Goal: Transaction & Acquisition: Register for event/course

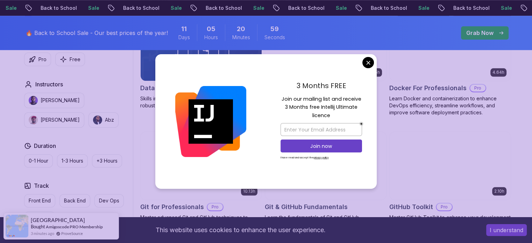
scroll to position [691, 0]
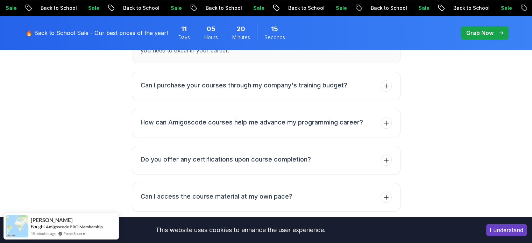
scroll to position [2841, 0]
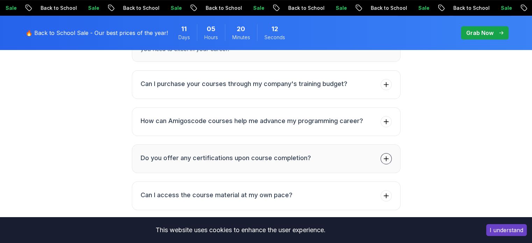
click at [339, 152] on button "Do you offer any certifications upon course completion?" at bounding box center [266, 158] width 269 height 29
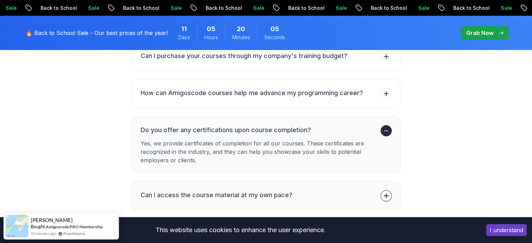
click at [291, 183] on button "Can I access the course material at my own pace?" at bounding box center [266, 196] width 269 height 29
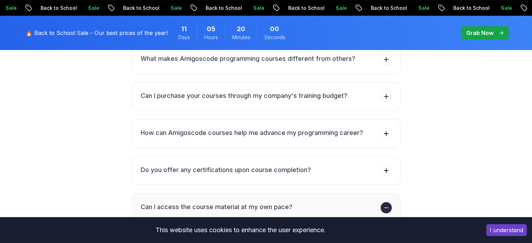
scroll to position [2797, 0]
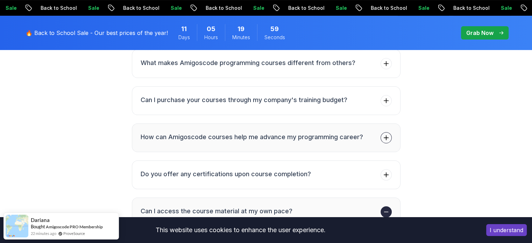
click at [285, 136] on button "How can Amigoscode courses help me advance my programming career?" at bounding box center [266, 137] width 269 height 29
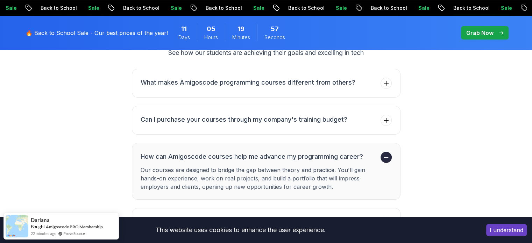
scroll to position [2777, 0]
click at [273, 83] on button "What makes Amigoscode programming courses different from others?" at bounding box center [266, 83] width 269 height 29
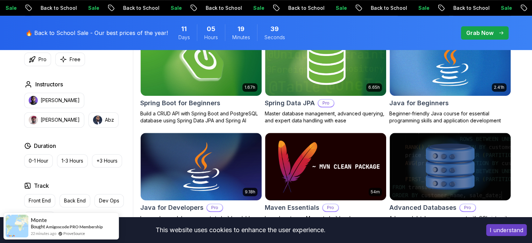
scroll to position [355, 0]
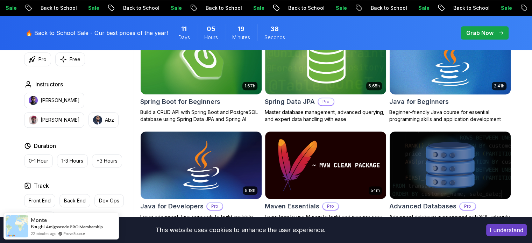
click at [481, 78] on img at bounding box center [449, 60] width 127 height 71
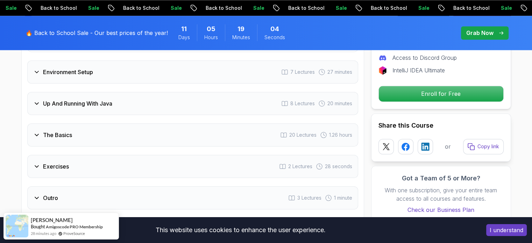
scroll to position [1157, 0]
click at [76, 123] on div "The Basics 20 Lectures 1.26 hours" at bounding box center [192, 134] width 331 height 23
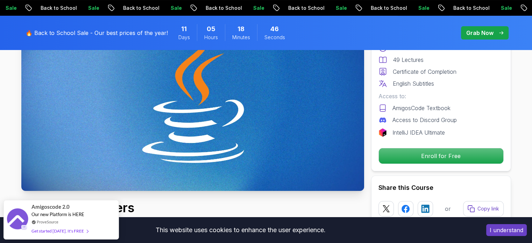
scroll to position [96, 0]
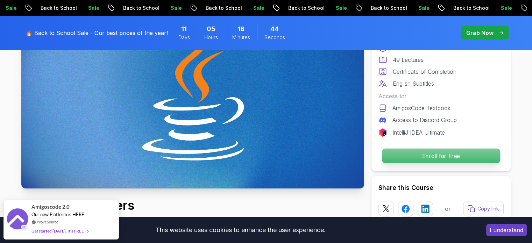
click at [401, 157] on p "Enroll for Free" at bounding box center [441, 156] width 118 height 15
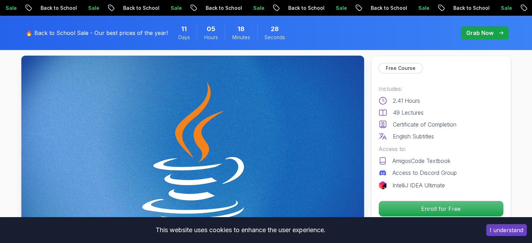
scroll to position [0, 0]
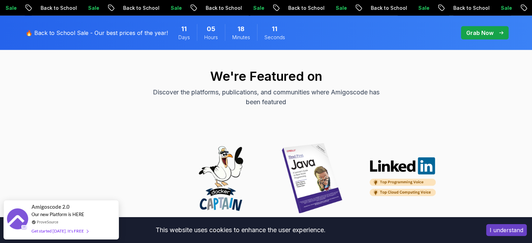
scroll to position [2063, 0]
